Goal: Information Seeking & Learning: Learn about a topic

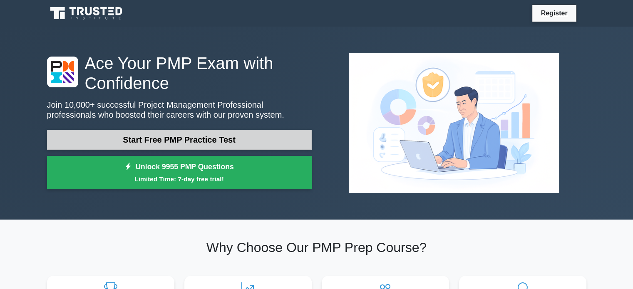
click at [202, 138] on link "Start Free PMP Practice Test" at bounding box center [179, 140] width 265 height 20
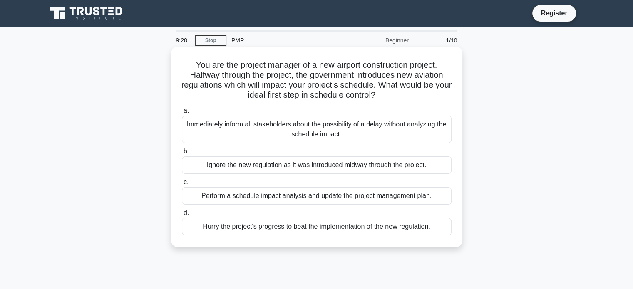
click at [262, 195] on div "Perform a schedule impact analysis and update the project management plan." at bounding box center [317, 195] width 270 height 17
click at [182, 185] on input "c. Perform a schedule impact analysis and update the project management plan." at bounding box center [182, 182] width 0 height 5
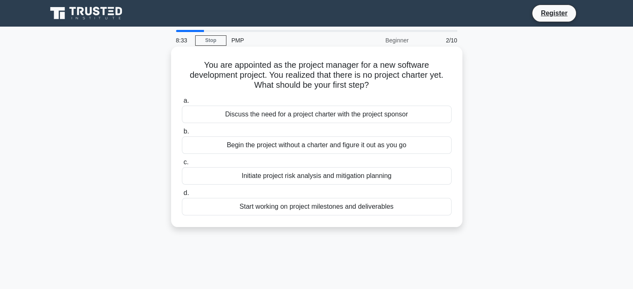
click at [320, 115] on div "Discuss the need for a project charter with the project sponsor" at bounding box center [317, 114] width 270 height 17
click at [182, 104] on input "a. Discuss the need for a project charter with the project sponsor" at bounding box center [182, 100] width 0 height 5
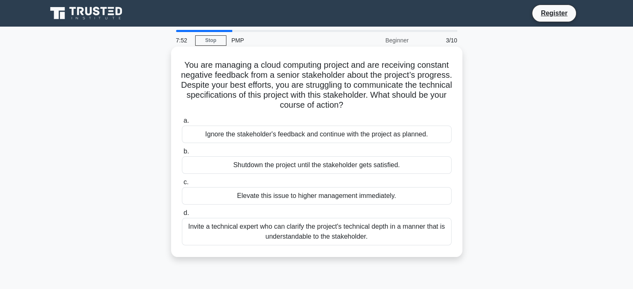
click at [366, 233] on div "Invite a technical expert who can clarify the project's technical depth in a ma…" at bounding box center [317, 231] width 270 height 27
click at [182, 216] on input "d. Invite a technical expert who can clarify the project's technical depth in a…" at bounding box center [182, 213] width 0 height 5
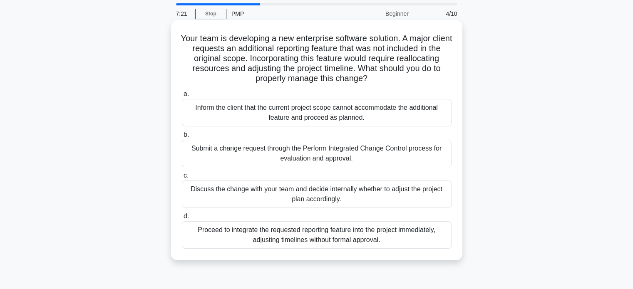
scroll to position [27, 0]
click at [364, 159] on div "Submit a change request through the Perform Integrated Change Control process f…" at bounding box center [317, 152] width 270 height 27
click at [182, 137] on input "b. Submit a change request through the Perform Integrated Change Control proces…" at bounding box center [182, 134] width 0 height 5
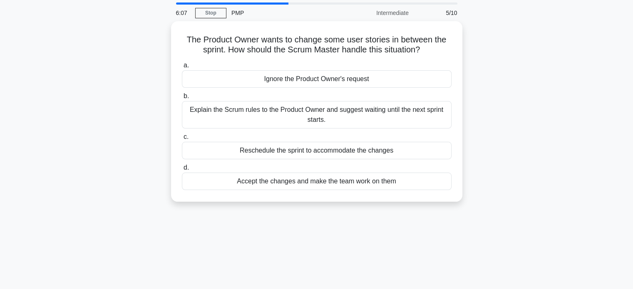
scroll to position [0, 0]
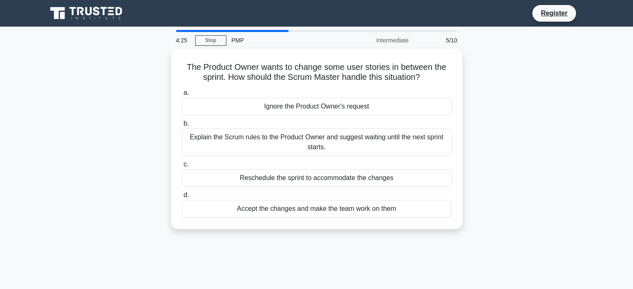
click at [187, 37] on div "4:25" at bounding box center [183, 40] width 24 height 17
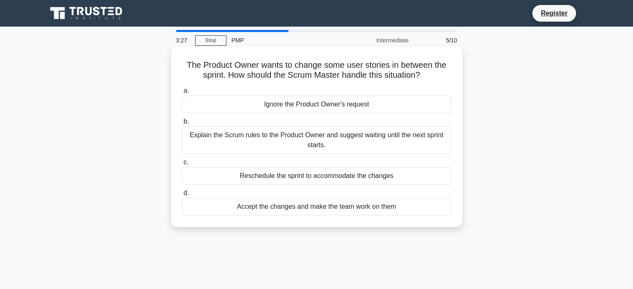
click at [333, 145] on div "Explain the Scrum rules to the Product Owner and suggest waiting until the next…" at bounding box center [317, 140] width 270 height 27
click at [182, 125] on input "b. Explain the Scrum rules to the Product Owner and suggest waiting until the n…" at bounding box center [182, 121] width 0 height 5
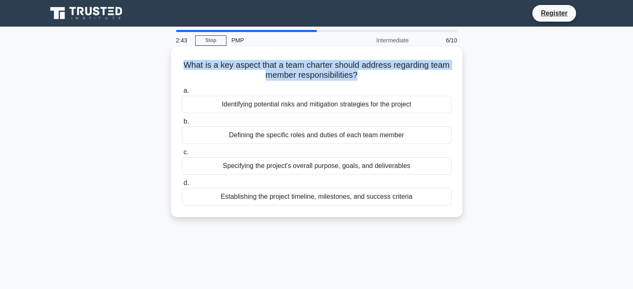
drag, startPoint x: 185, startPoint y: 70, endPoint x: 358, endPoint y: 73, distance: 173.3
click at [358, 73] on h5 "What is a key aspect that a team charter should address regarding team member r…" at bounding box center [317, 70] width 272 height 21
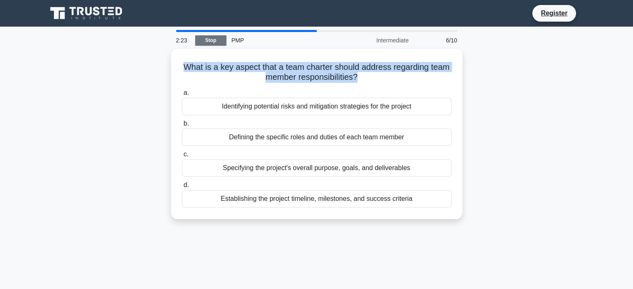
click at [220, 40] on link "Stop" at bounding box center [210, 40] width 31 height 10
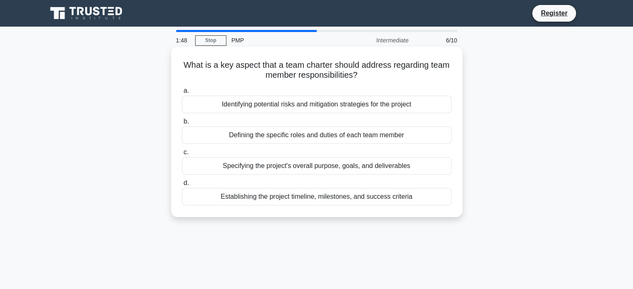
click at [259, 138] on div "Defining the specific roles and duties of each team member" at bounding box center [317, 135] width 270 height 17
click at [182, 125] on input "b. Defining the specific roles and duties of each team member" at bounding box center [182, 121] width 0 height 5
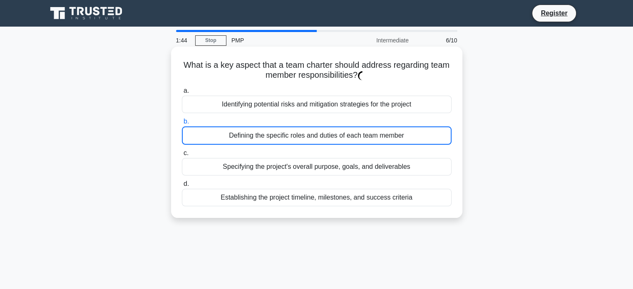
click at [299, 137] on div "Defining the specific roles and duties of each team member" at bounding box center [317, 136] width 270 height 18
click at [182, 125] on input "b. Defining the specific roles and duties of each team member" at bounding box center [182, 121] width 0 height 5
click at [237, 165] on div "Specifying the project's overall purpose, goals, and deliverables" at bounding box center [317, 166] width 270 height 17
click at [182, 156] on input "c. Specifying the project's overall purpose, goals, and deliverables" at bounding box center [182, 153] width 0 height 5
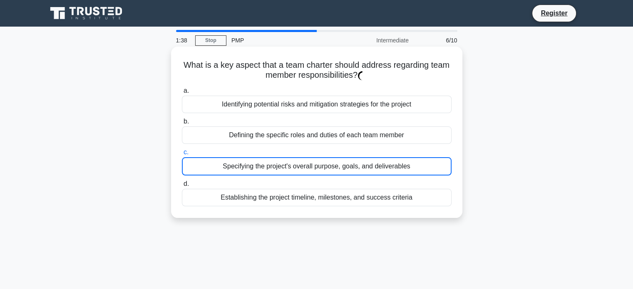
click at [232, 138] on div "Defining the specific roles and duties of each team member" at bounding box center [317, 135] width 270 height 17
click at [182, 125] on input "b. Defining the specific roles and duties of each team member" at bounding box center [182, 121] width 0 height 5
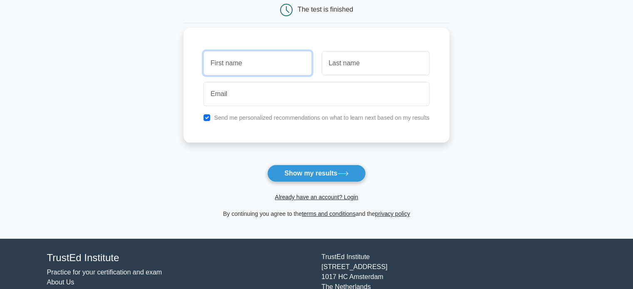
scroll to position [88, 0]
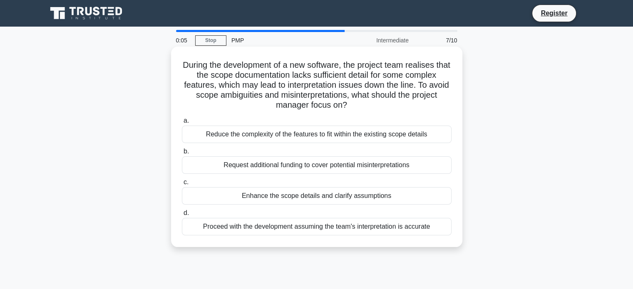
click at [280, 199] on div "Enhance the scope details and clarify assumptions" at bounding box center [317, 195] width 270 height 17
click at [182, 185] on input "c. Enhance the scope details and clarify assumptions" at bounding box center [182, 182] width 0 height 5
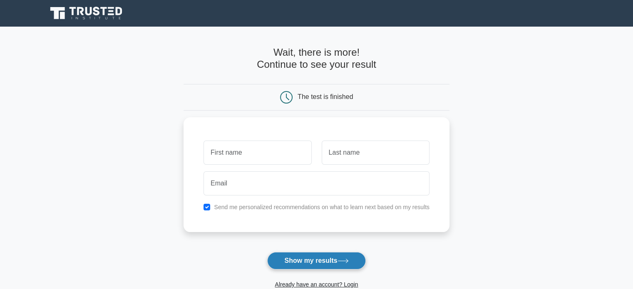
click at [323, 258] on button "Show my results" at bounding box center [316, 260] width 98 height 17
click at [212, 200] on div "Send me personalized recommendations on what to learn next based on my results" at bounding box center [317, 205] width 236 height 10
click at [209, 204] on input "checkbox" at bounding box center [207, 205] width 7 height 7
checkbox input "false"
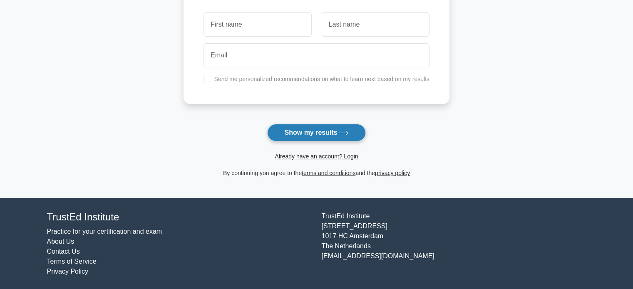
click at [303, 133] on button "Show my results" at bounding box center [316, 132] width 98 height 17
